Goal: Navigation & Orientation: Find specific page/section

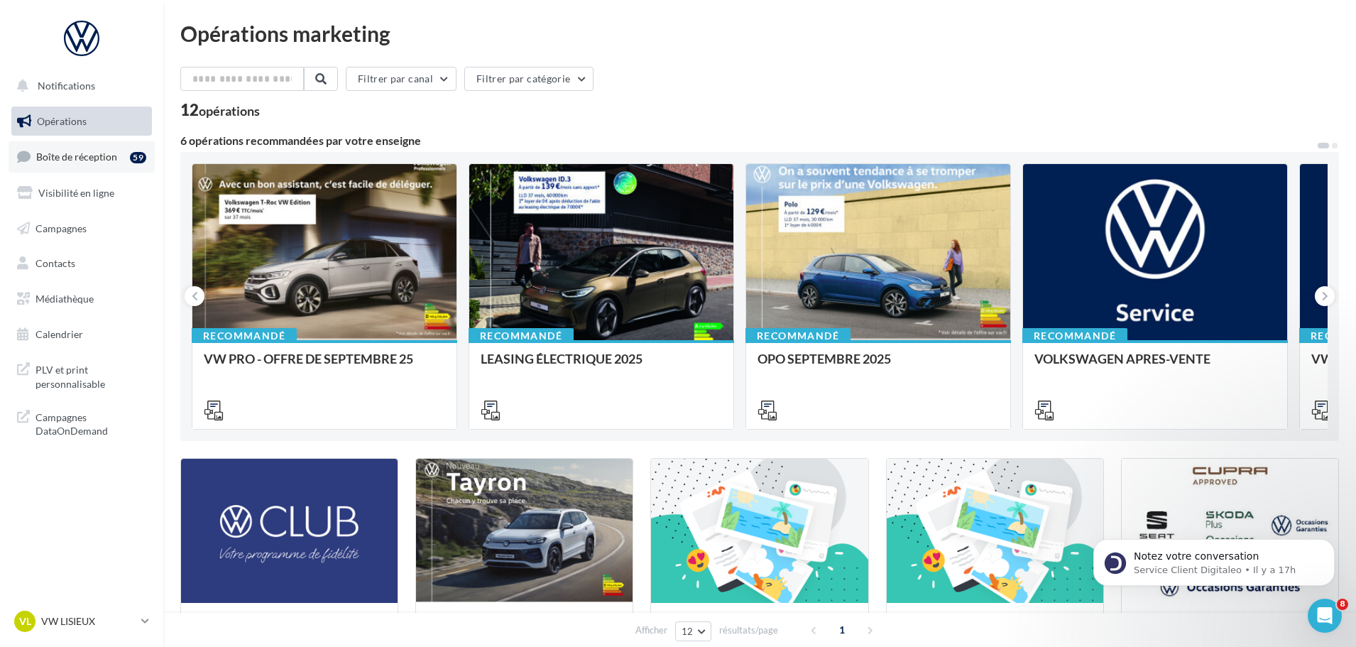
click at [83, 155] on span "Boîte de réception" at bounding box center [76, 156] width 81 height 12
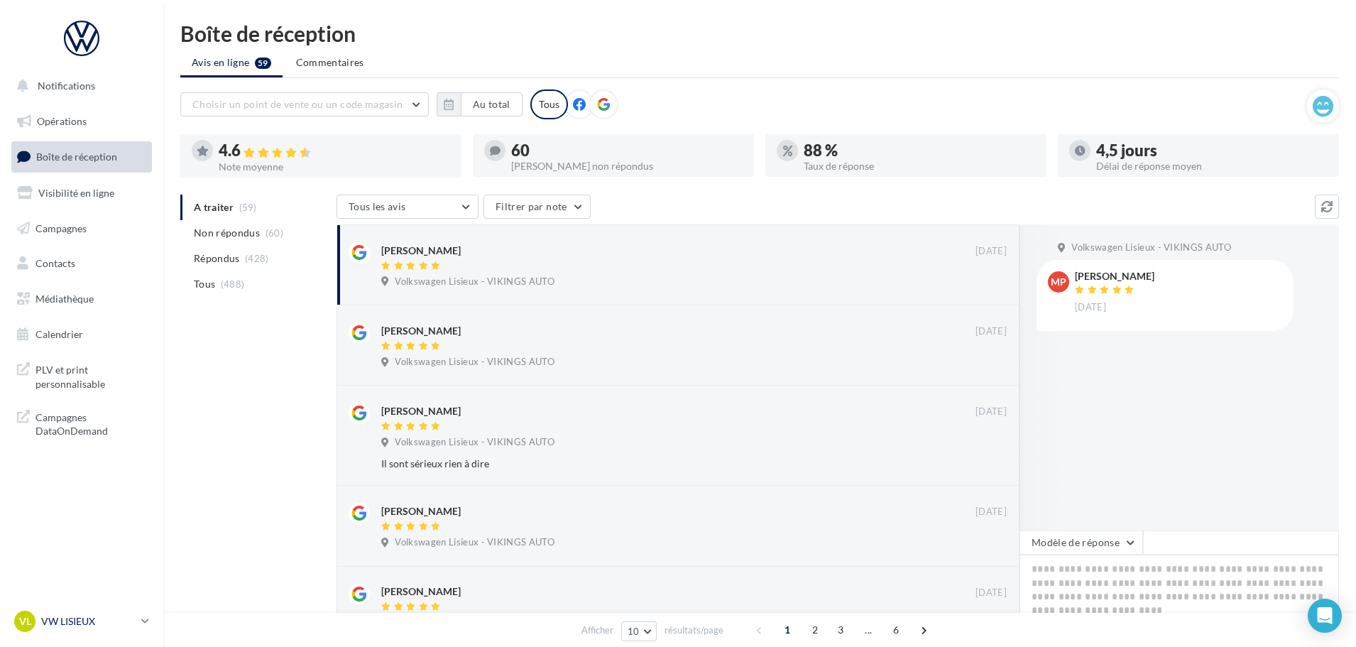
click at [74, 626] on p "VW LISIEUX" at bounding box center [88, 621] width 94 height 14
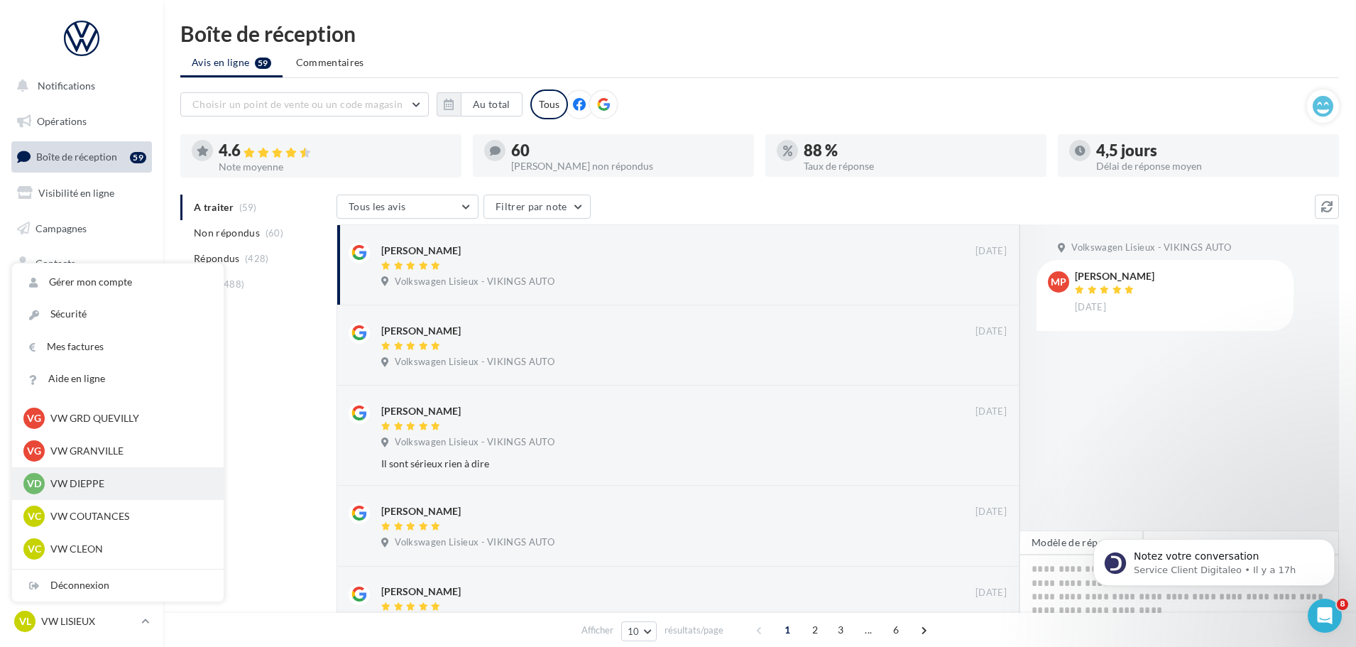
scroll to position [355, 0]
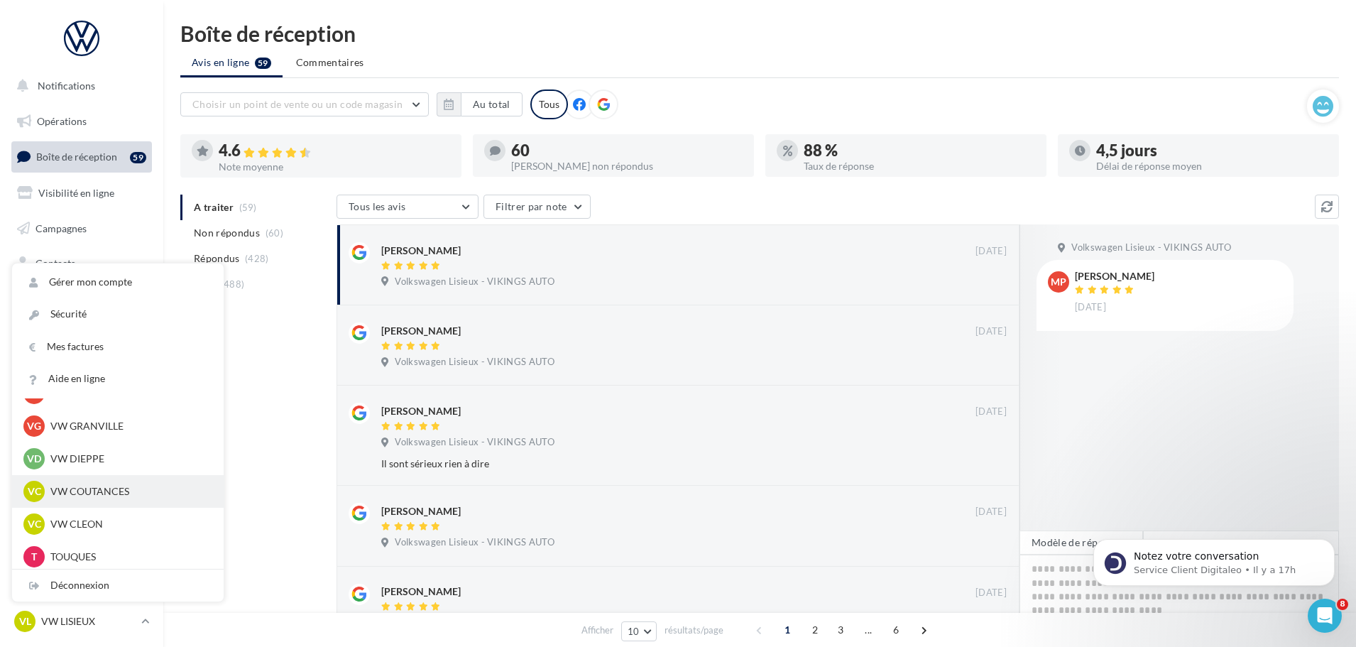
click at [101, 497] on p "VW COUTANCES" at bounding box center [128, 491] width 156 height 14
